Goal: Download file/media

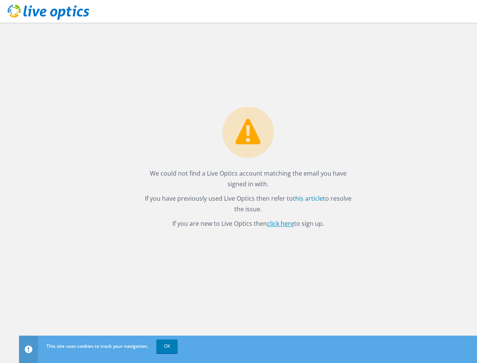
click at [277, 224] on link "click here" at bounding box center [280, 223] width 27 height 8
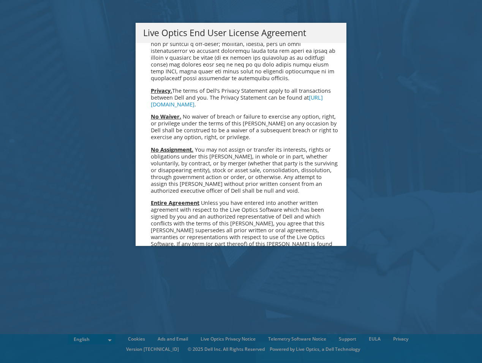
scroll to position [2875, 0]
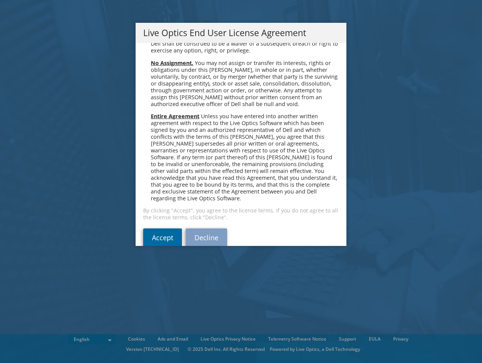
click at [152, 228] on link "Accept" at bounding box center [162, 237] width 39 height 18
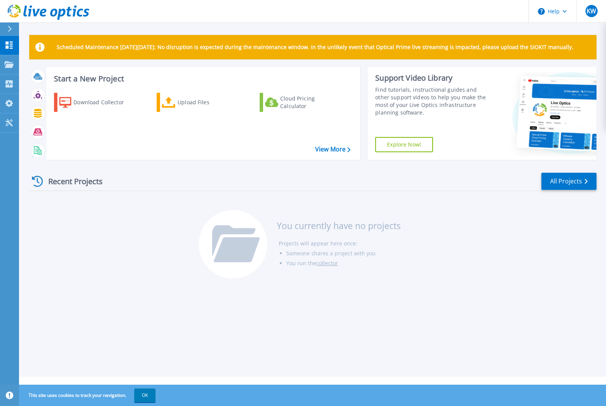
click at [482, 246] on div "Recent Projects All Projects You currently have no projects Projects will appea…" at bounding box center [312, 226] width 567 height 120
click at [109, 99] on div "Download Collector" at bounding box center [103, 102] width 61 height 15
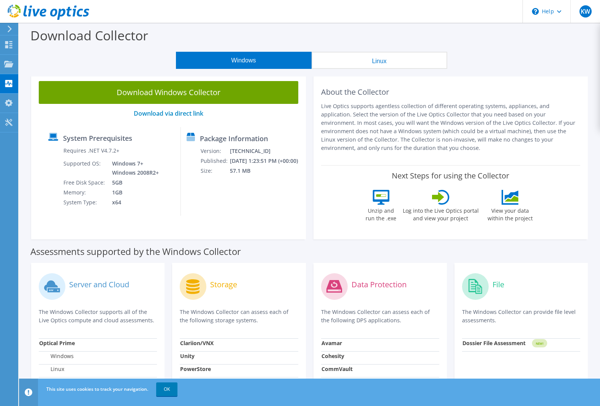
click at [500, 61] on div "Windows Linux" at bounding box center [312, 60] width 570 height 17
click at [247, 56] on button "Windows" at bounding box center [244, 60] width 136 height 17
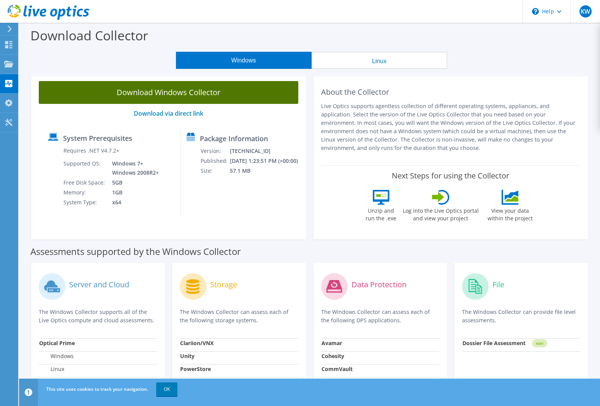
click at [164, 92] on link "Download Windows Collector" at bounding box center [169, 92] width 260 height 23
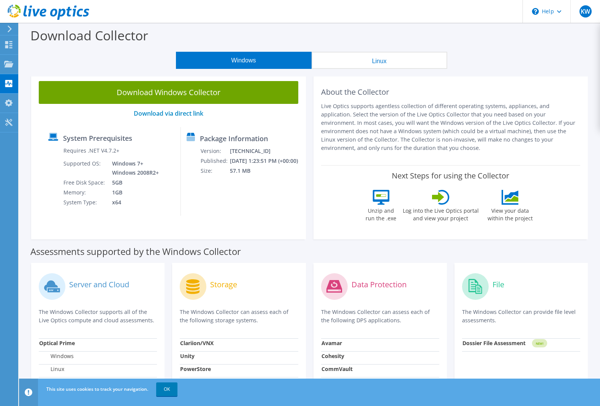
click at [241, 398] on div "This site uses cookies to track your navigation. OK" at bounding box center [323, 388] width 558 height 21
